Goal: Book appointment/travel/reservation

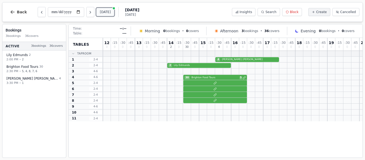
click at [105, 10] on button "[DATE]" at bounding box center [105, 12] width 18 height 8
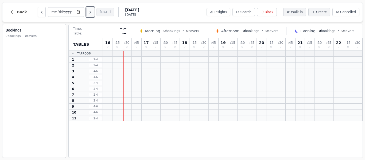
click at [89, 15] on button "Next day" at bounding box center [90, 12] width 8 height 10
type input "**********"
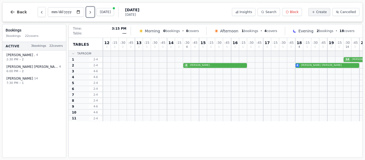
scroll to position [0, 85]
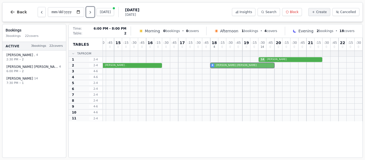
click at [253, 65] on div "4 [PERSON_NAME] . 4 [PERSON_NAME]" at bounding box center [190, 65] width 344 height 6
select select "****"
select select "*"
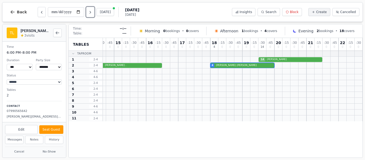
scroll to position [43, 0]
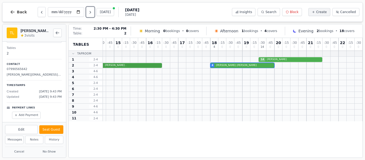
click at [111, 66] on div "4 [PERSON_NAME] . 4 [PERSON_NAME]" at bounding box center [190, 65] width 344 height 6
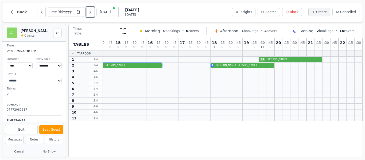
scroll to position [0, 0]
click at [94, 8] on button "Next day" at bounding box center [90, 12] width 8 height 10
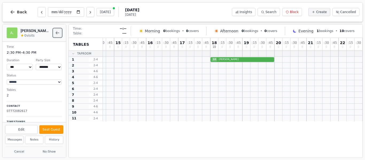
click at [55, 33] on button "Back to bookings list" at bounding box center [57, 33] width 9 height 9
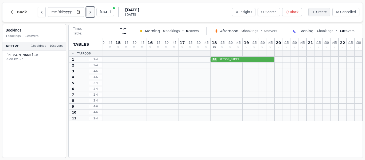
click at [92, 10] on button "Next day" at bounding box center [90, 12] width 8 height 10
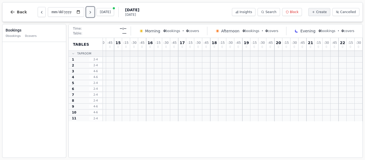
click at [92, 14] on icon "Next day" at bounding box center [90, 12] width 4 height 4
click at [88, 11] on button "Next day" at bounding box center [90, 12] width 8 height 10
click at [93, 9] on button "Next day" at bounding box center [90, 12] width 8 height 10
click at [91, 13] on icon "Next day" at bounding box center [90, 12] width 1 height 2
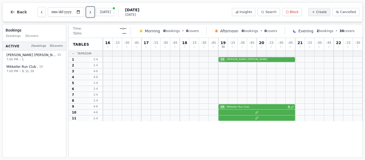
click at [92, 13] on icon "Next day" at bounding box center [90, 12] width 4 height 4
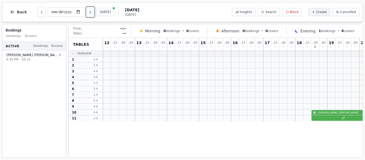
click at [93, 12] on button "Next day" at bounding box center [90, 12] width 8 height 10
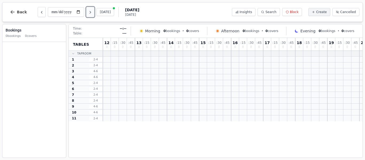
click at [92, 11] on icon "Next day" at bounding box center [90, 12] width 4 height 4
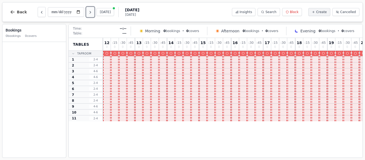
click at [92, 11] on icon "Next day" at bounding box center [90, 12] width 4 height 4
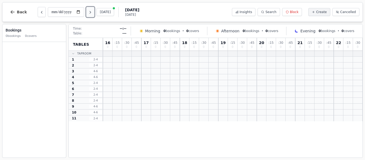
click at [92, 11] on icon "Next day" at bounding box center [90, 12] width 4 height 4
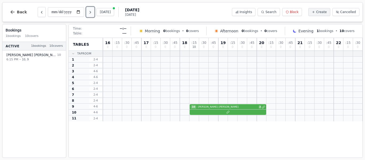
click at [92, 11] on icon "Next day" at bounding box center [90, 12] width 4 height 4
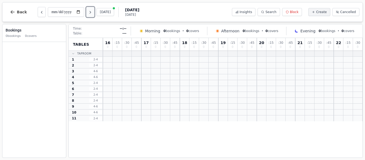
click at [92, 11] on icon "Next day" at bounding box center [90, 12] width 4 height 4
type input "**********"
